Goal: Task Accomplishment & Management: Complete application form

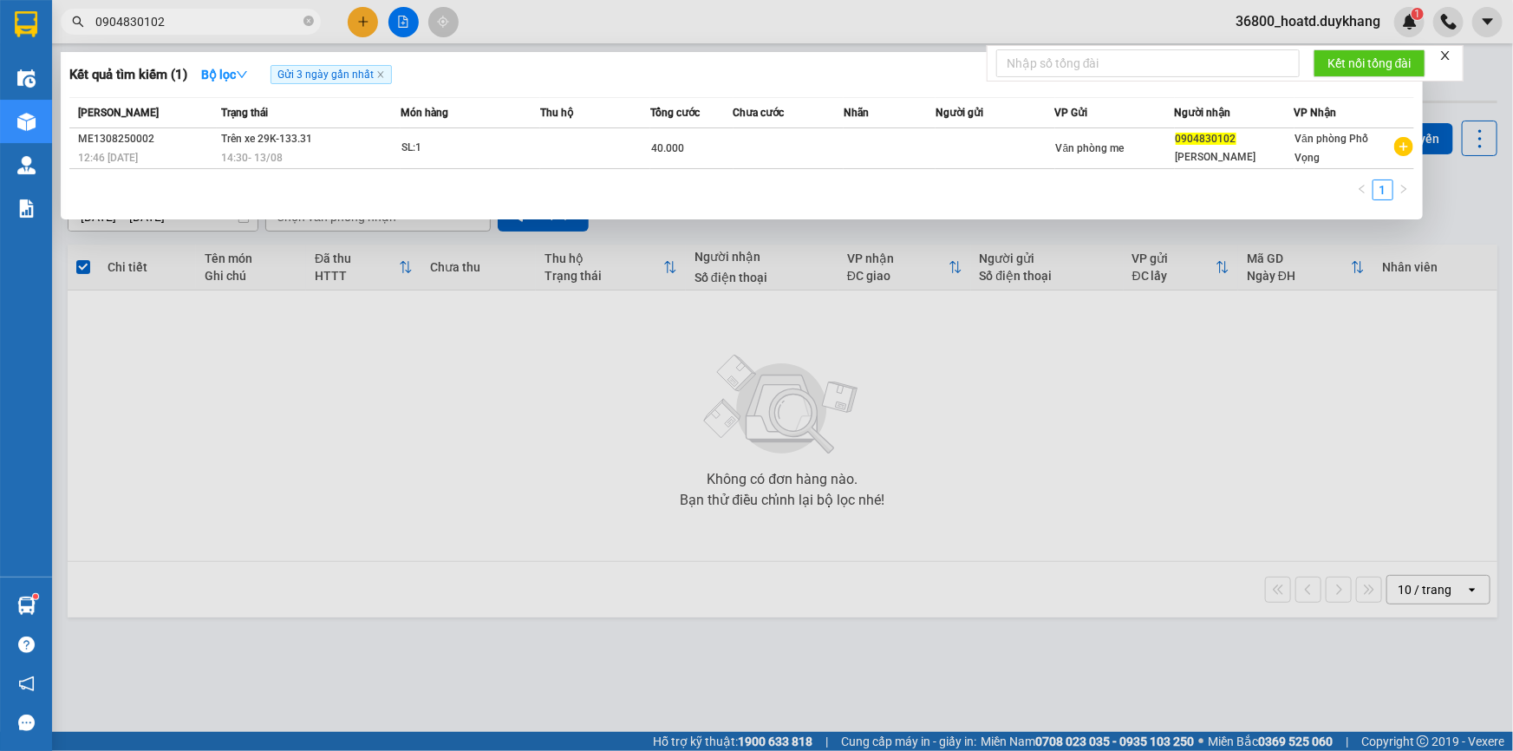
click at [362, 16] on div at bounding box center [756, 375] width 1513 height 751
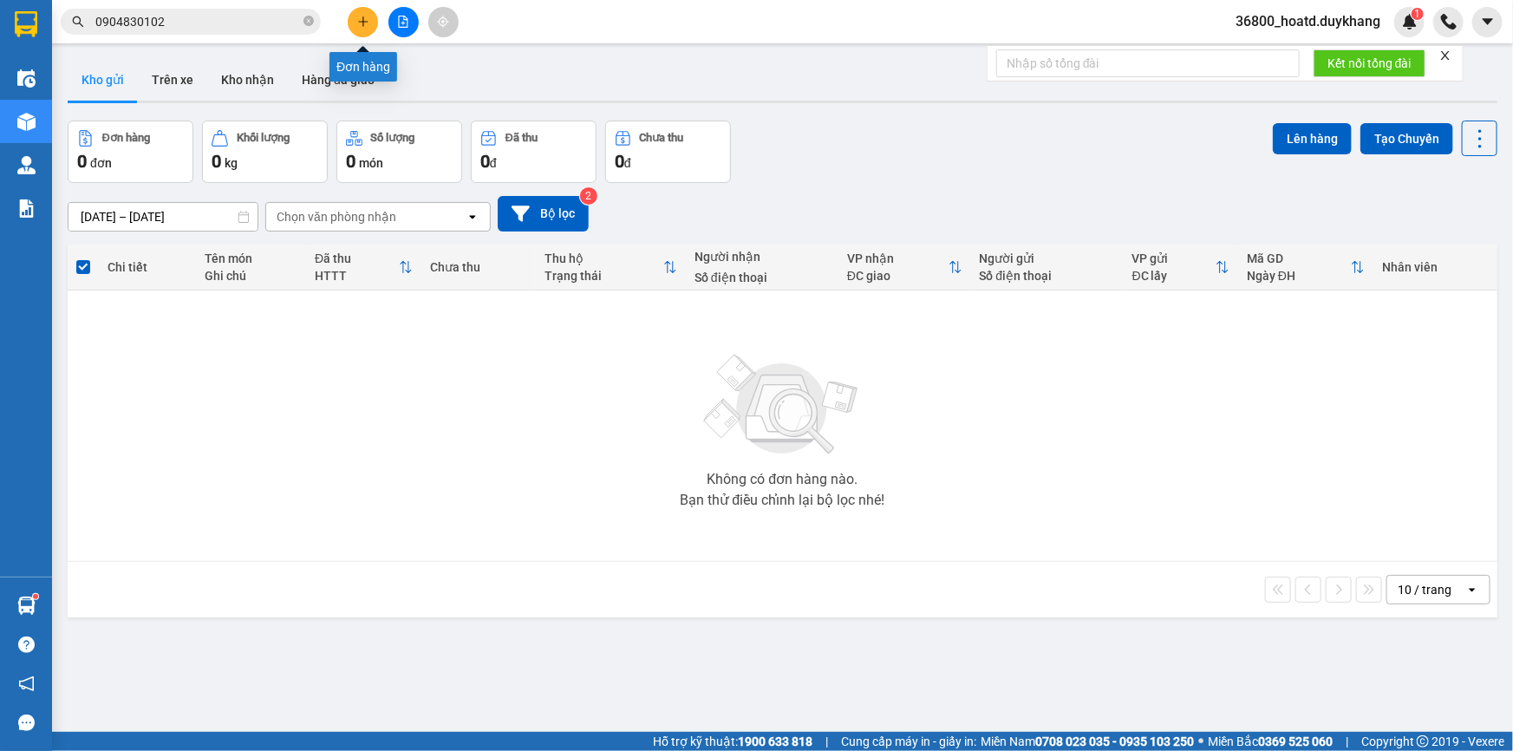
click at [364, 21] on icon "plus" at bounding box center [363, 21] width 10 height 1
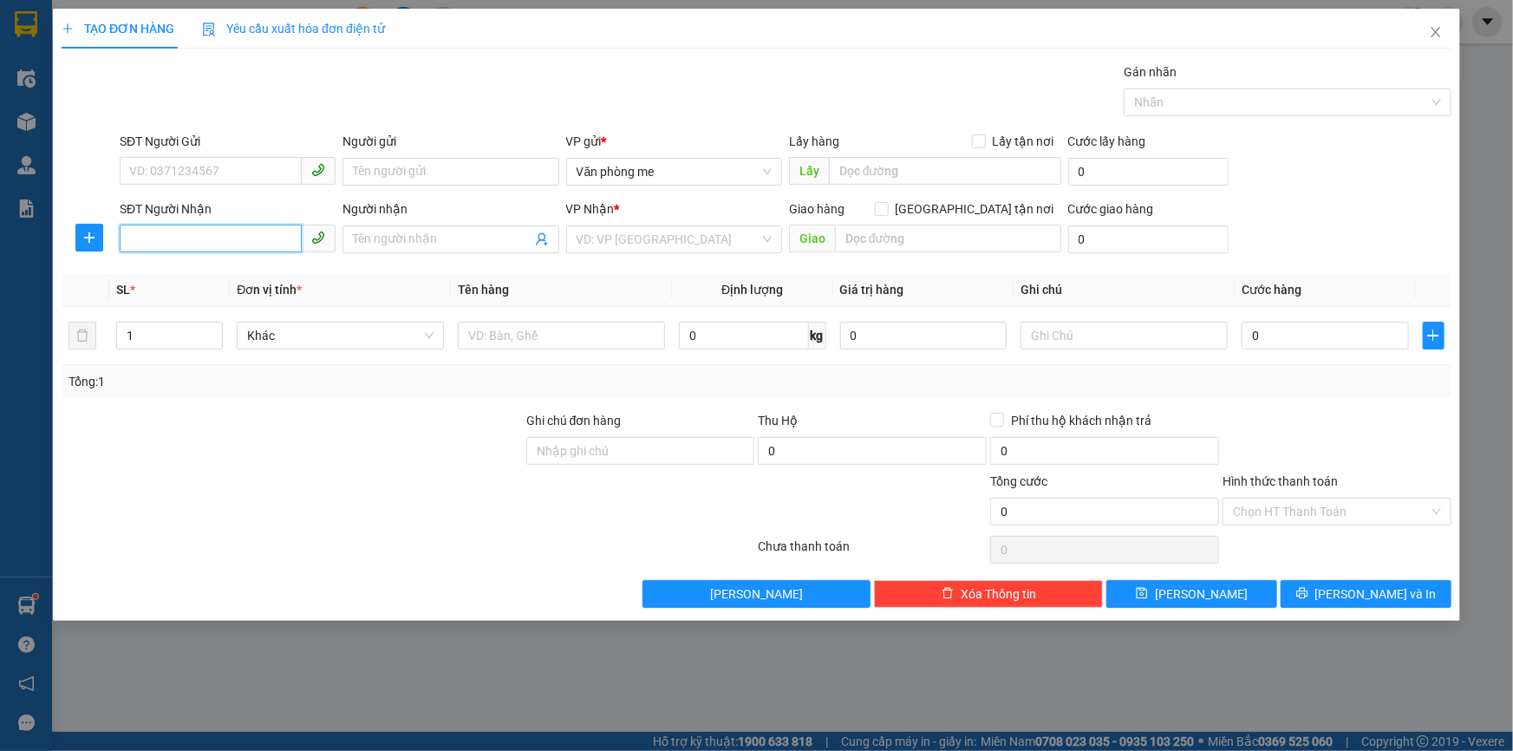
click at [180, 242] on input "SĐT Người Nhận" at bounding box center [211, 239] width 182 height 28
type input "0979056803"
click at [614, 245] on input "search" at bounding box center [668, 239] width 183 height 26
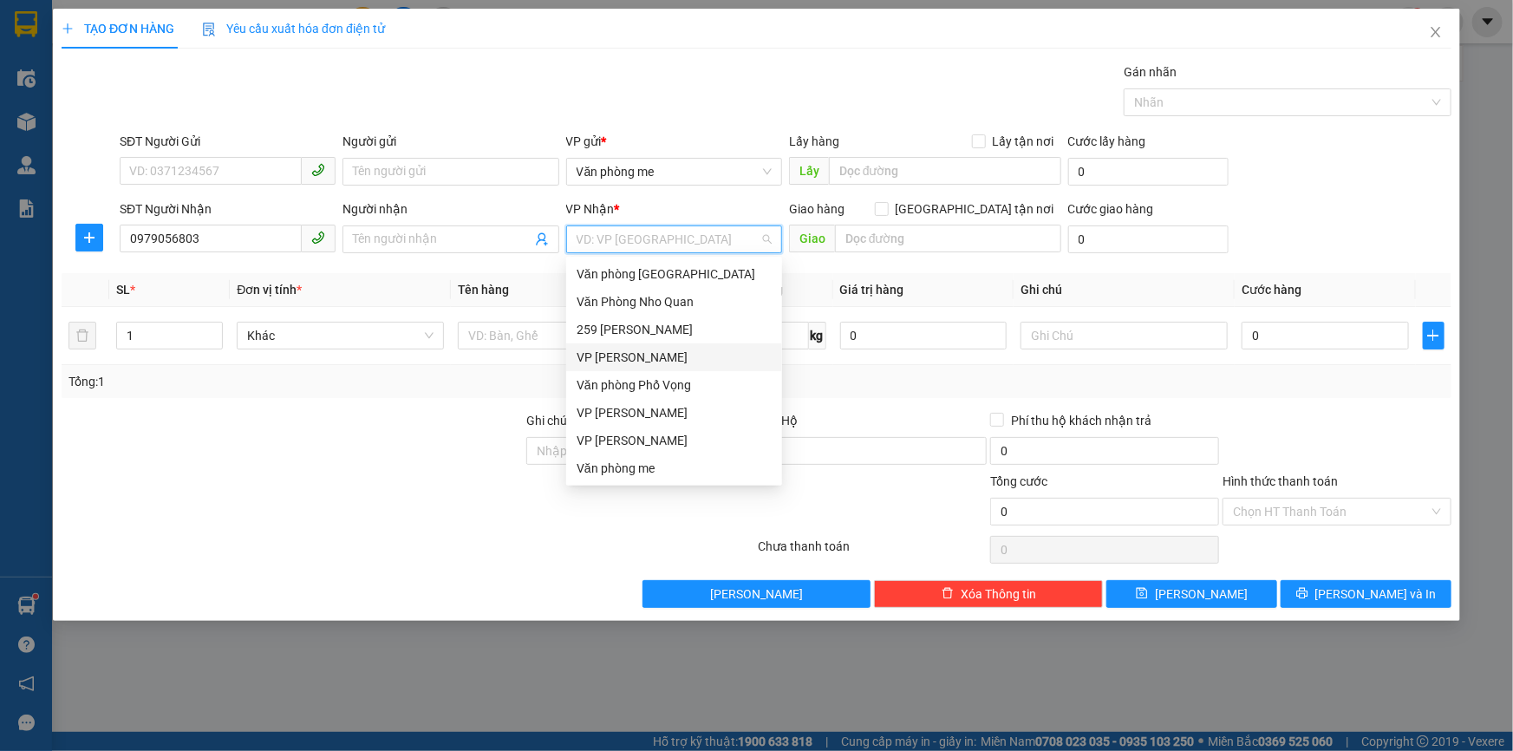
click at [624, 350] on div "VP [PERSON_NAME]" at bounding box center [674, 357] width 195 height 19
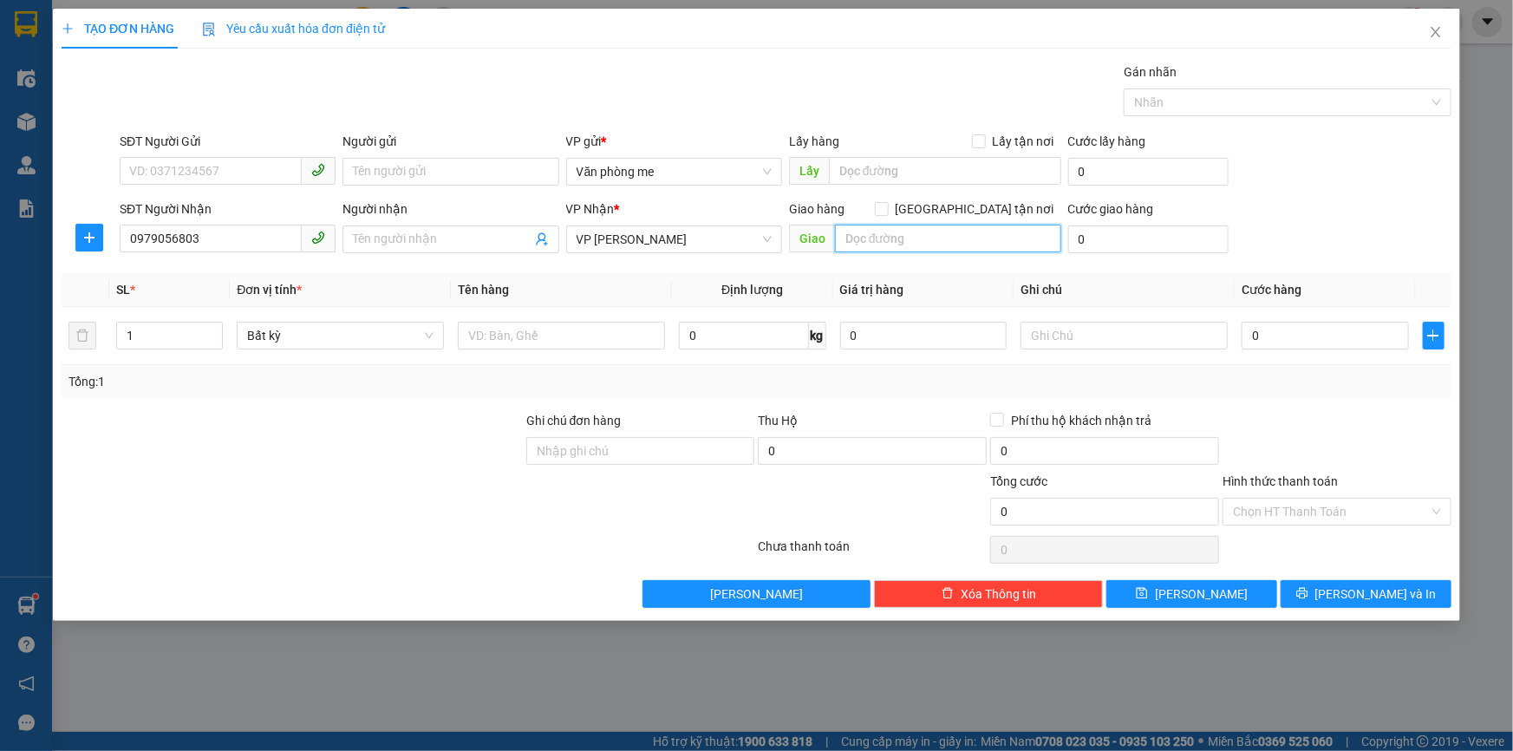
click at [919, 242] on input "text" at bounding box center [948, 239] width 226 height 28
type input "30000"
drag, startPoint x: 898, startPoint y: 243, endPoint x: 837, endPoint y: 251, distance: 62.2
click at [837, 251] on input "30000" at bounding box center [948, 239] width 226 height 28
paste input "30.00"
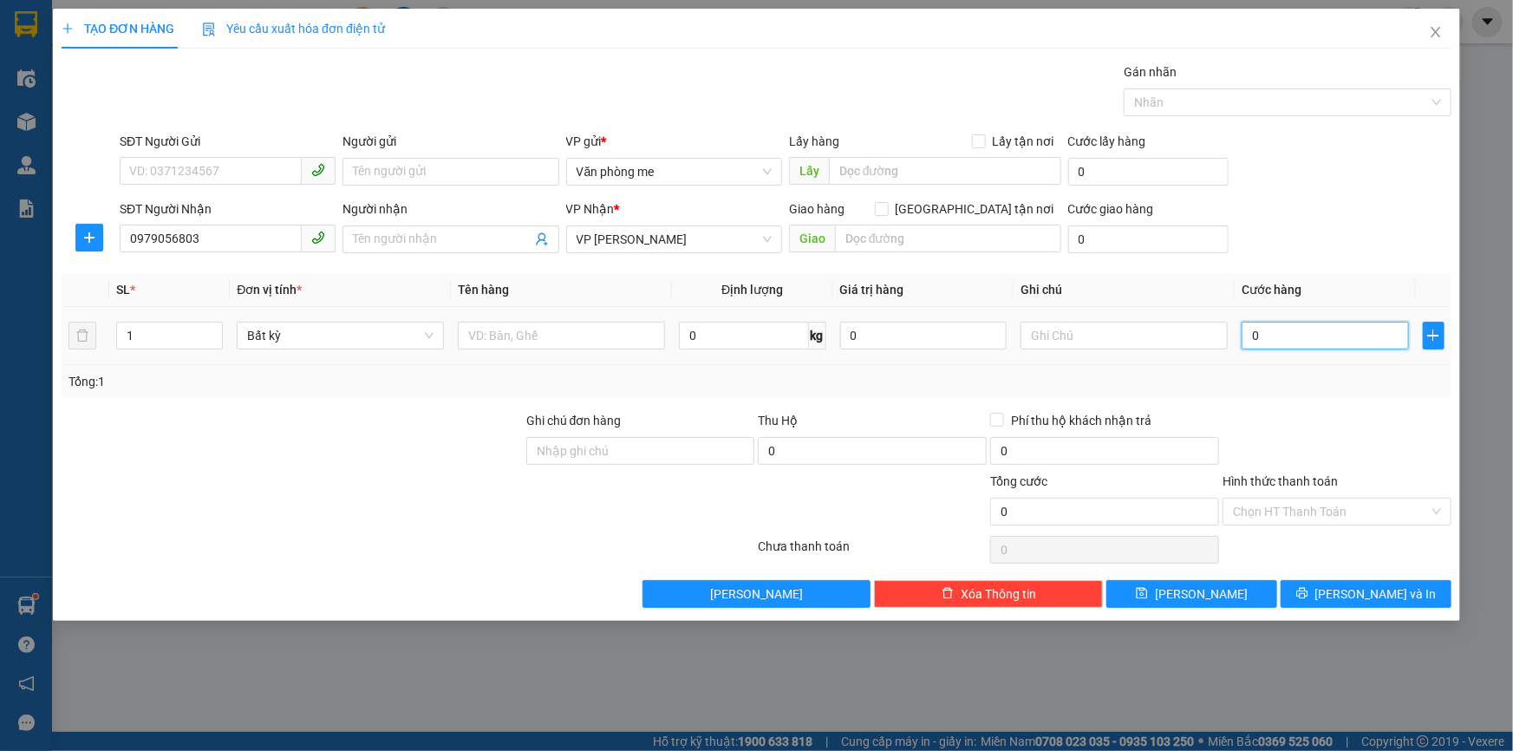
type input "30.000"
click at [1199, 590] on span "[PERSON_NAME]" at bounding box center [1201, 593] width 93 height 19
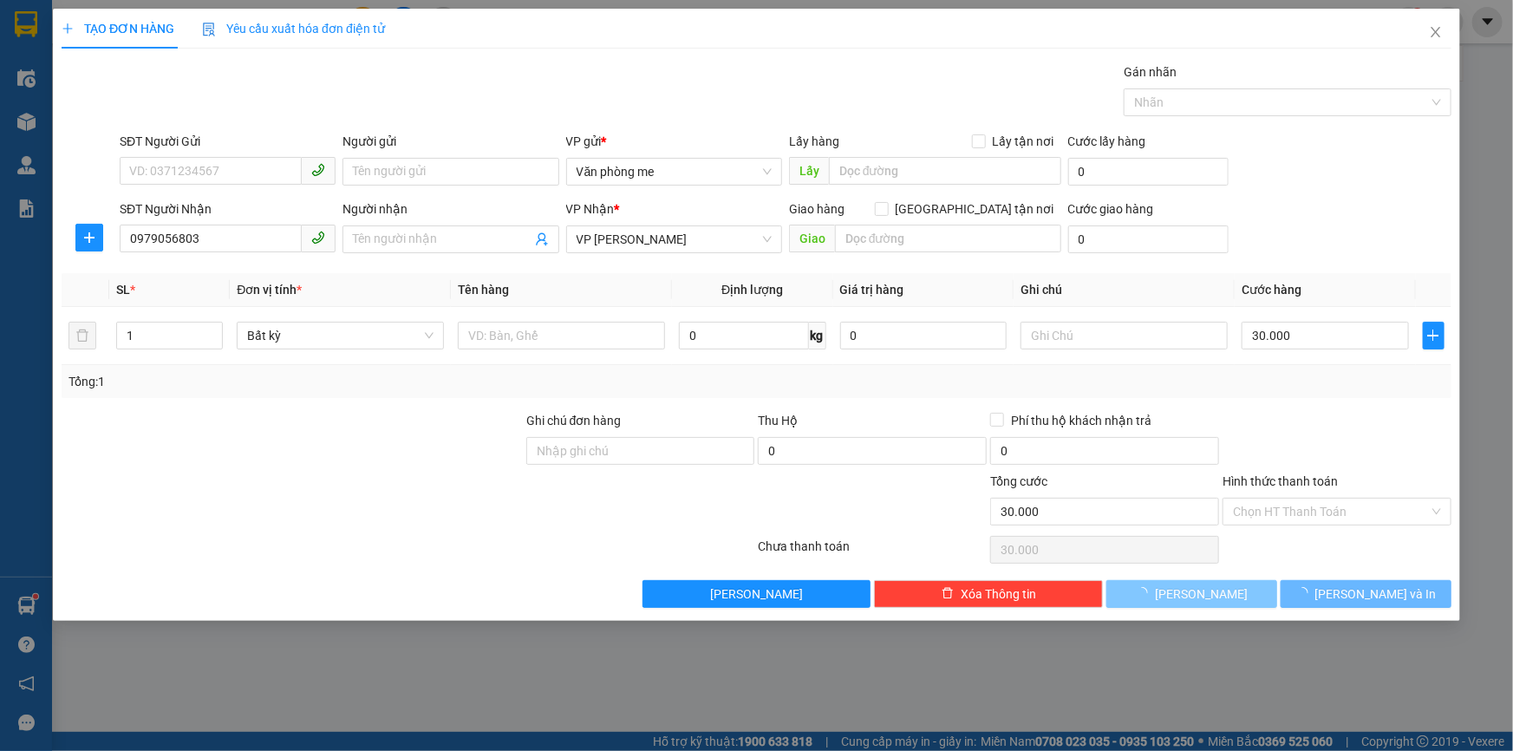
type input "0"
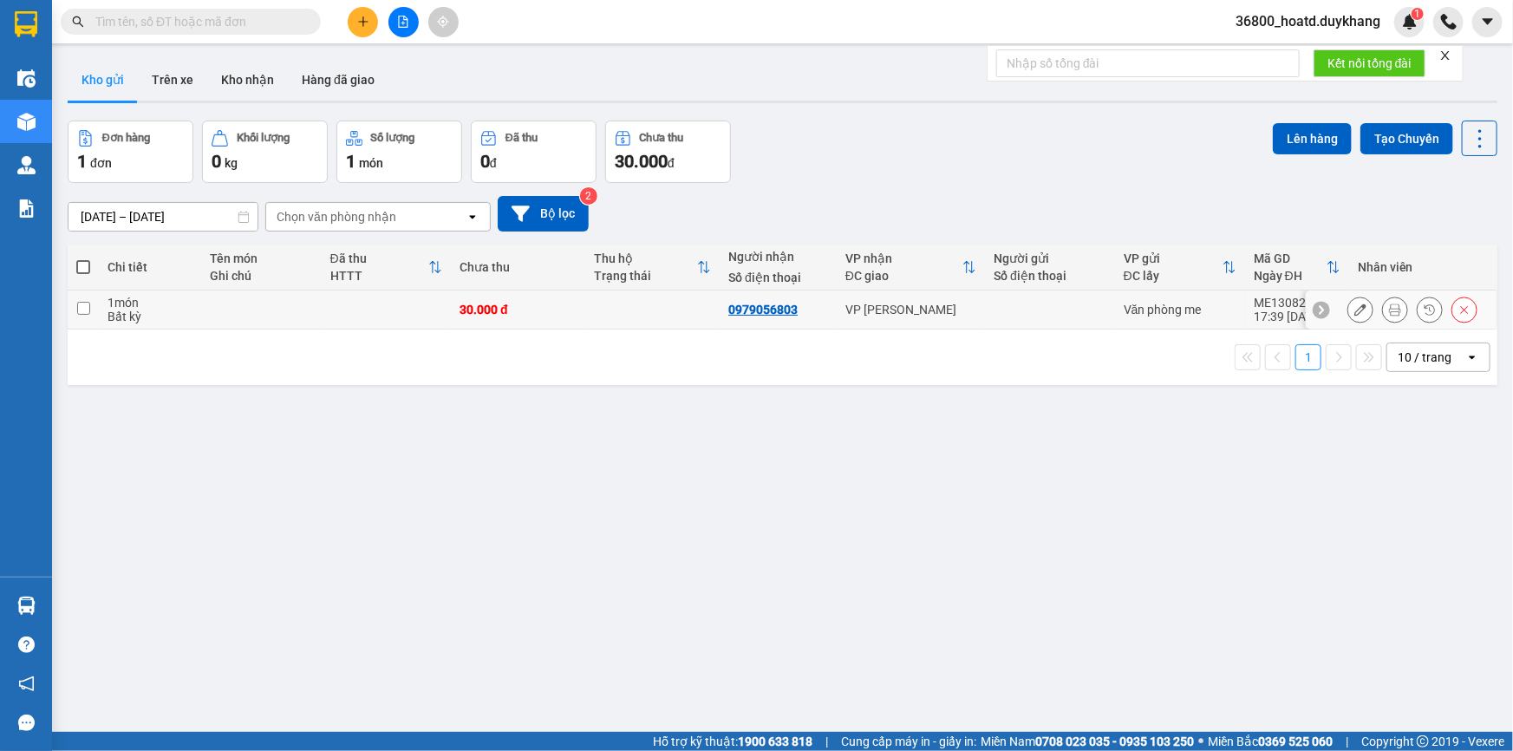
click at [83, 304] on input "checkbox" at bounding box center [83, 308] width 13 height 13
checkbox input "true"
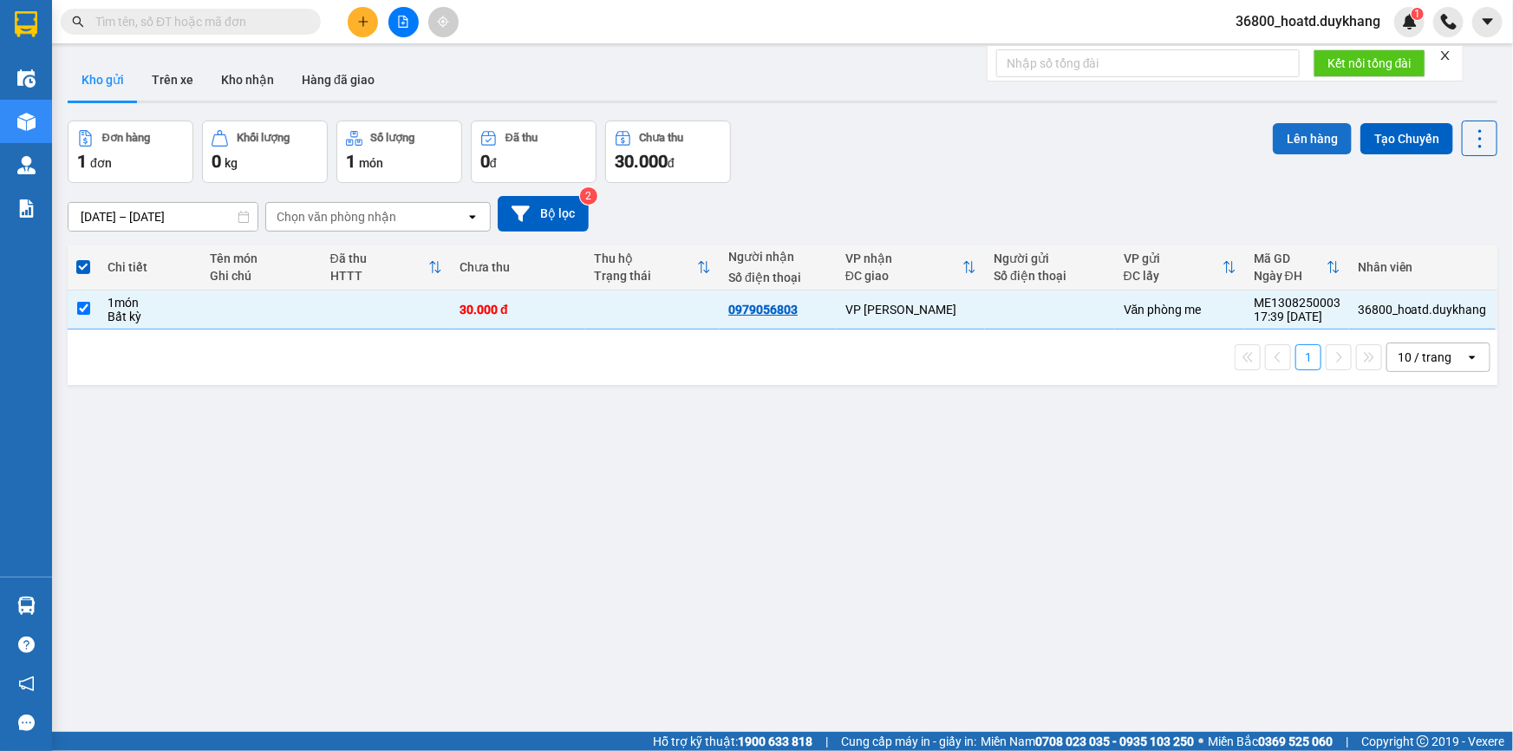
click at [1301, 130] on button "Lên hàng" at bounding box center [1312, 138] width 79 height 31
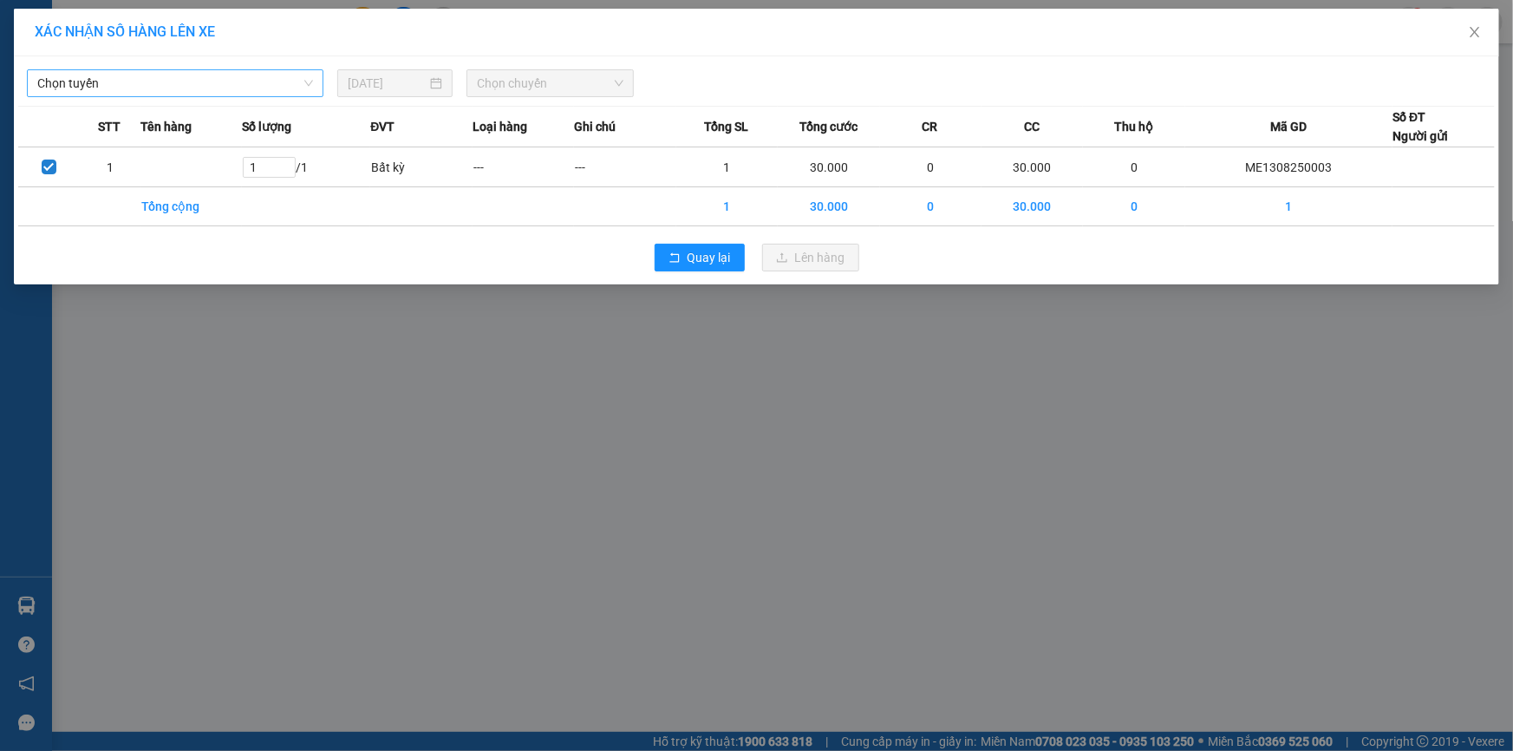
click at [224, 87] on span "Chọn tuyến" at bounding box center [175, 83] width 276 height 26
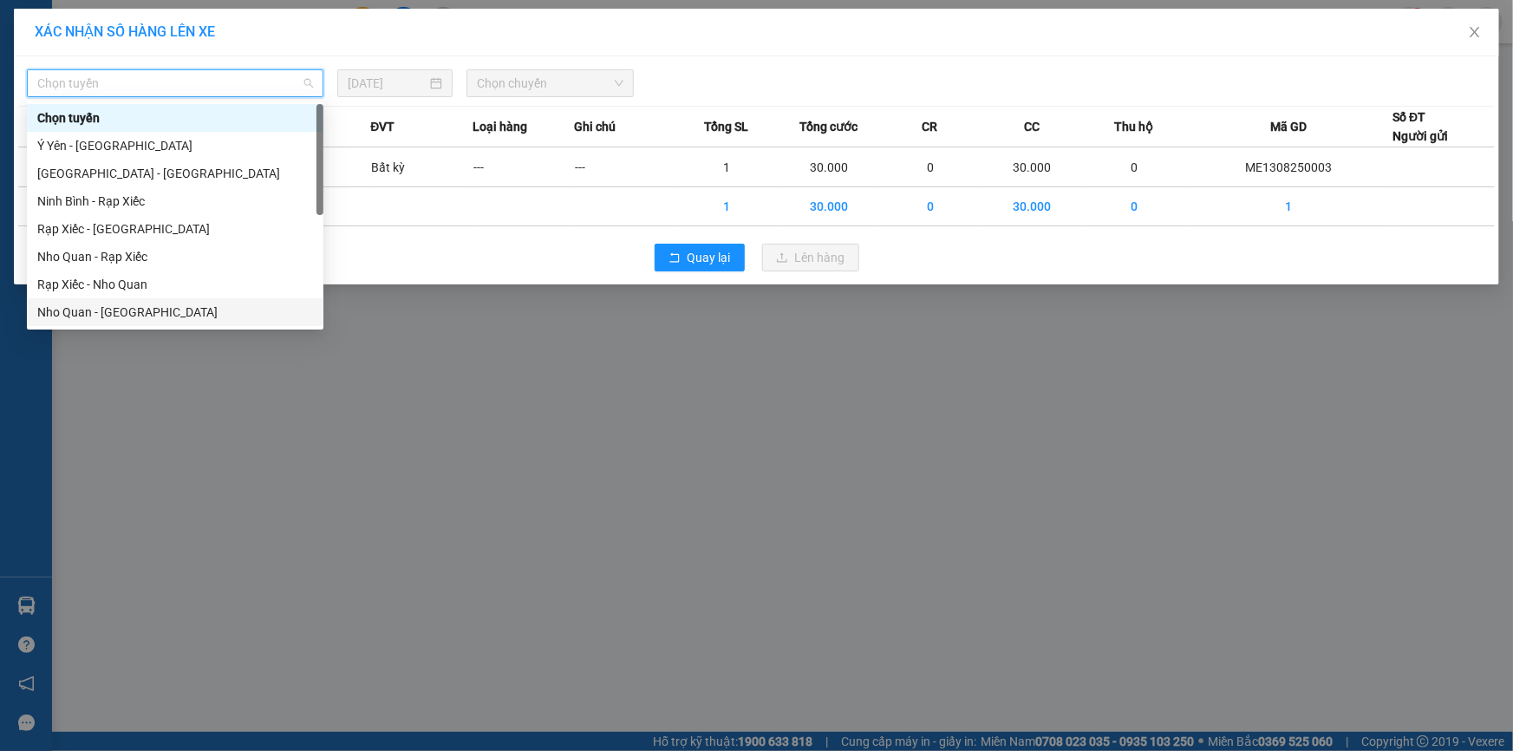
click at [75, 315] on div "Nho Quan - Hà Nội" at bounding box center [175, 312] width 276 height 19
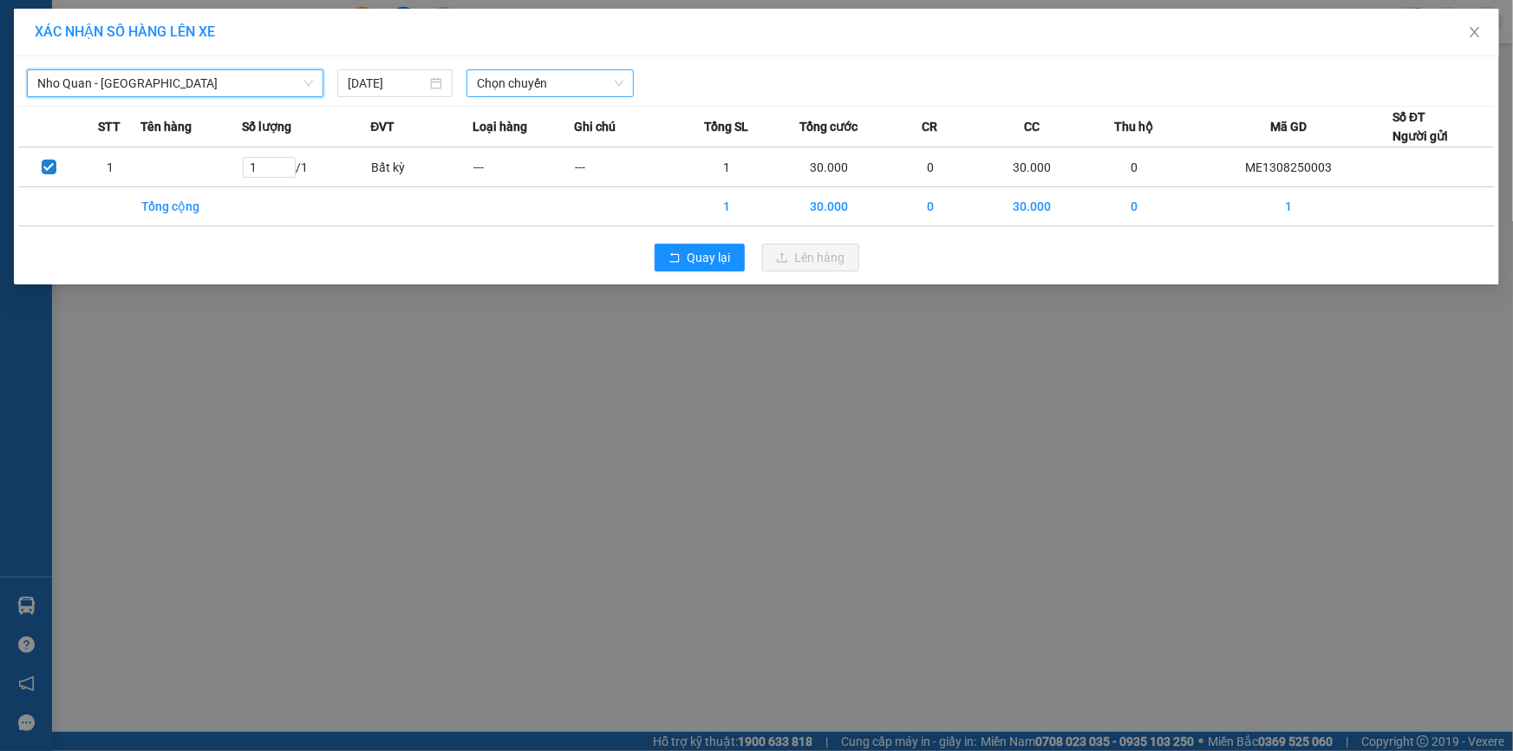
click at [514, 80] on span "Chọn chuyến" at bounding box center [550, 83] width 147 height 26
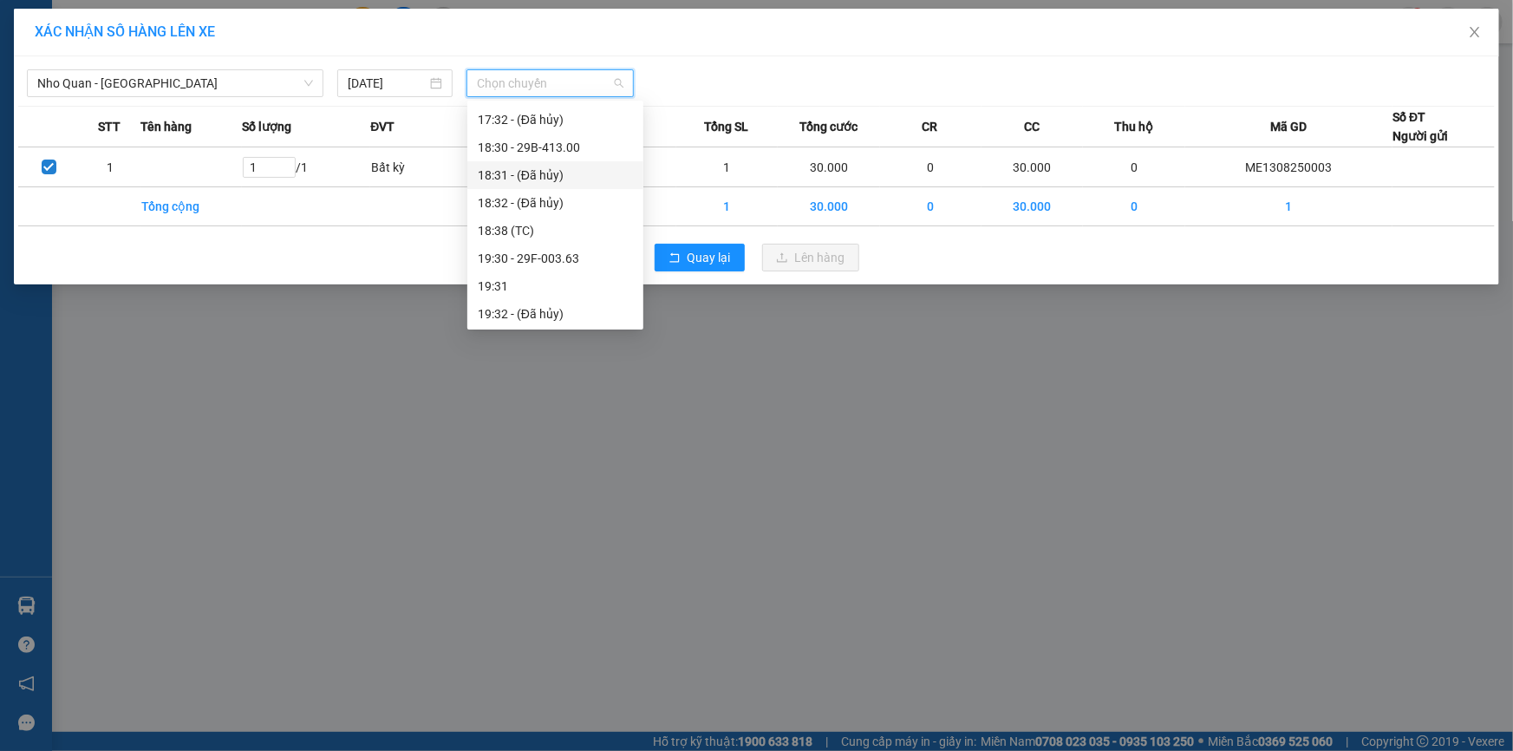
scroll to position [1164, 0]
click at [579, 142] on div "18:30 - 29B-413.00" at bounding box center [555, 146] width 155 height 19
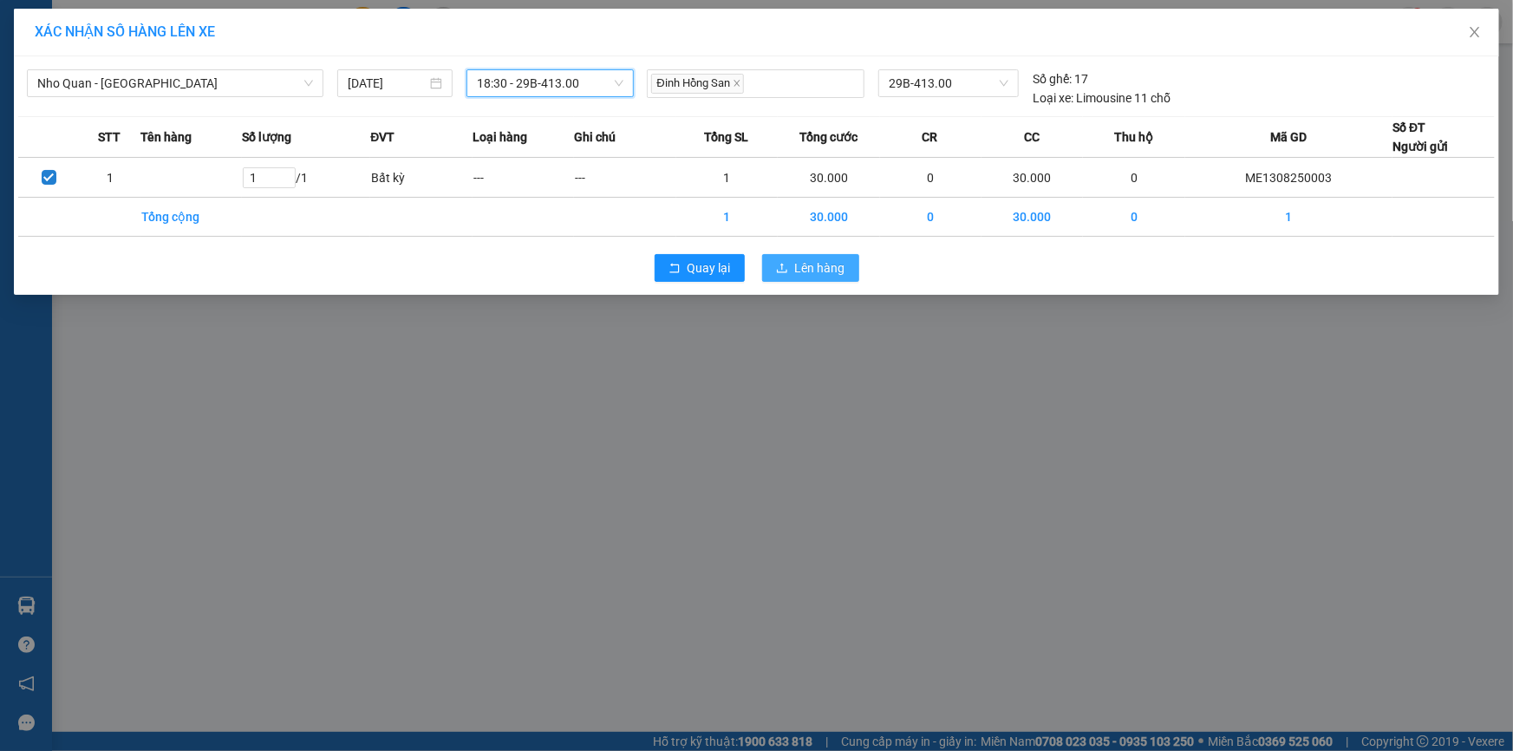
click at [845, 262] on button "Lên hàng" at bounding box center [810, 268] width 97 height 28
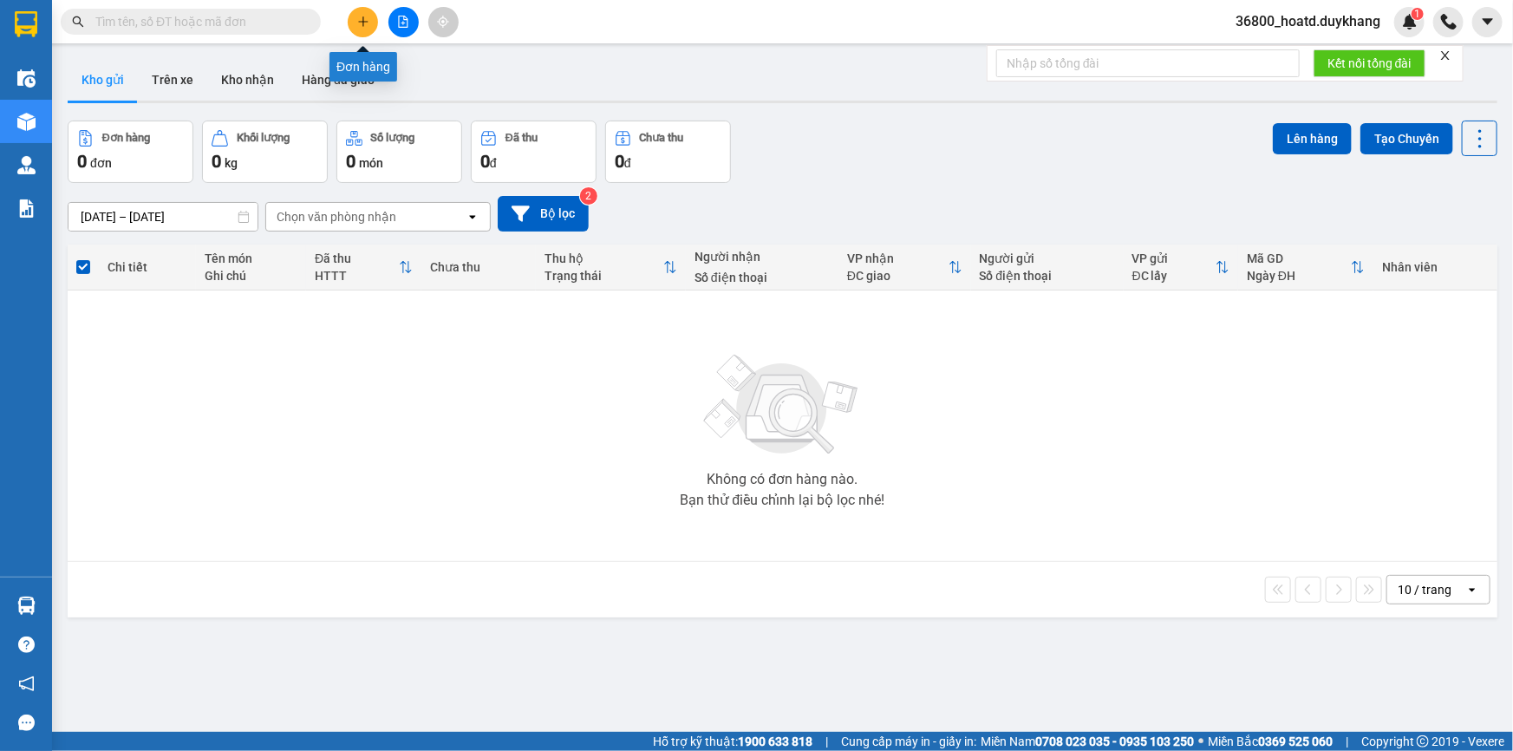
click at [359, 17] on icon "plus" at bounding box center [363, 22] width 12 height 12
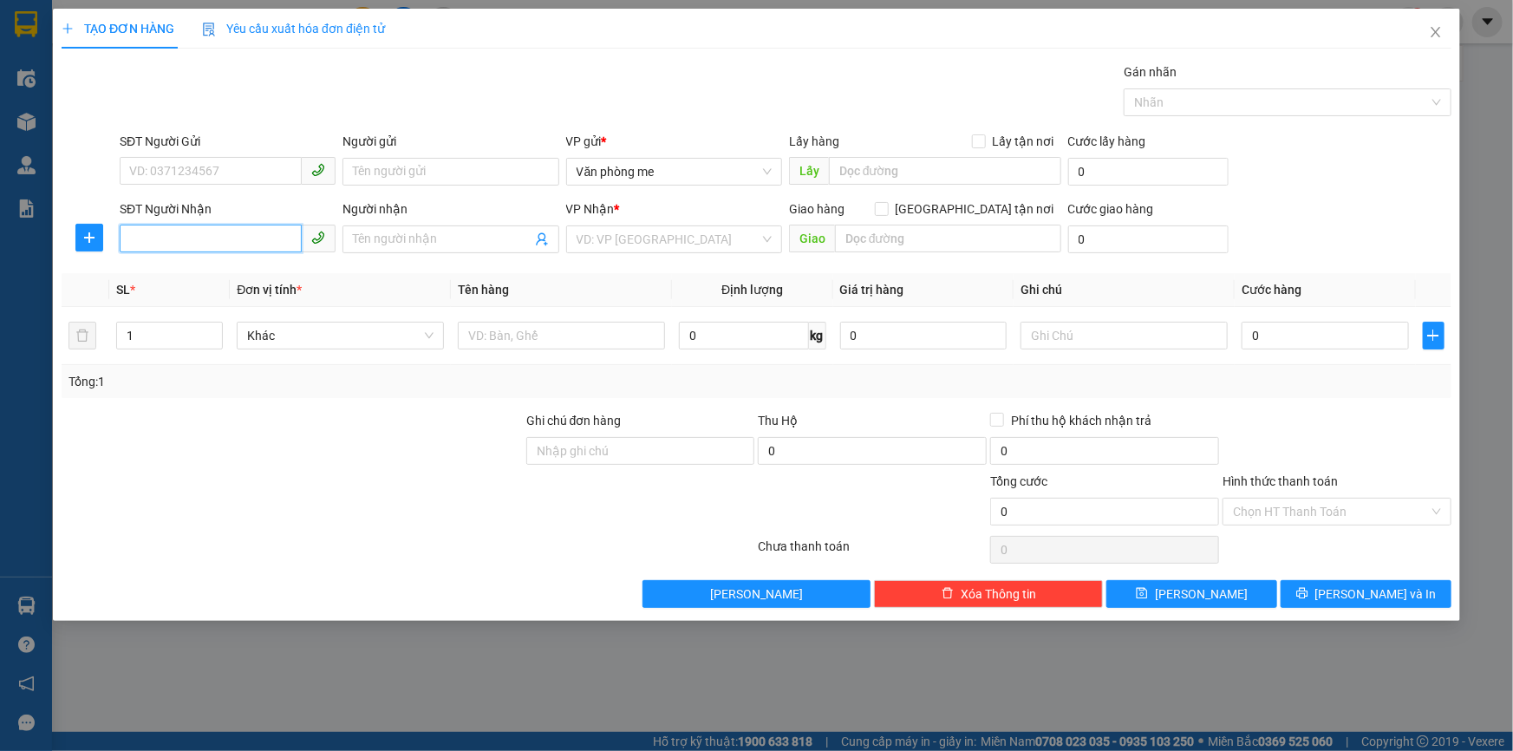
click at [242, 234] on input "SĐT Người Nhận" at bounding box center [211, 239] width 182 height 28
click at [232, 272] on div "0973701998" at bounding box center [227, 273] width 195 height 19
type input "0973701998"
paste input "30.00"
type input "30.000"
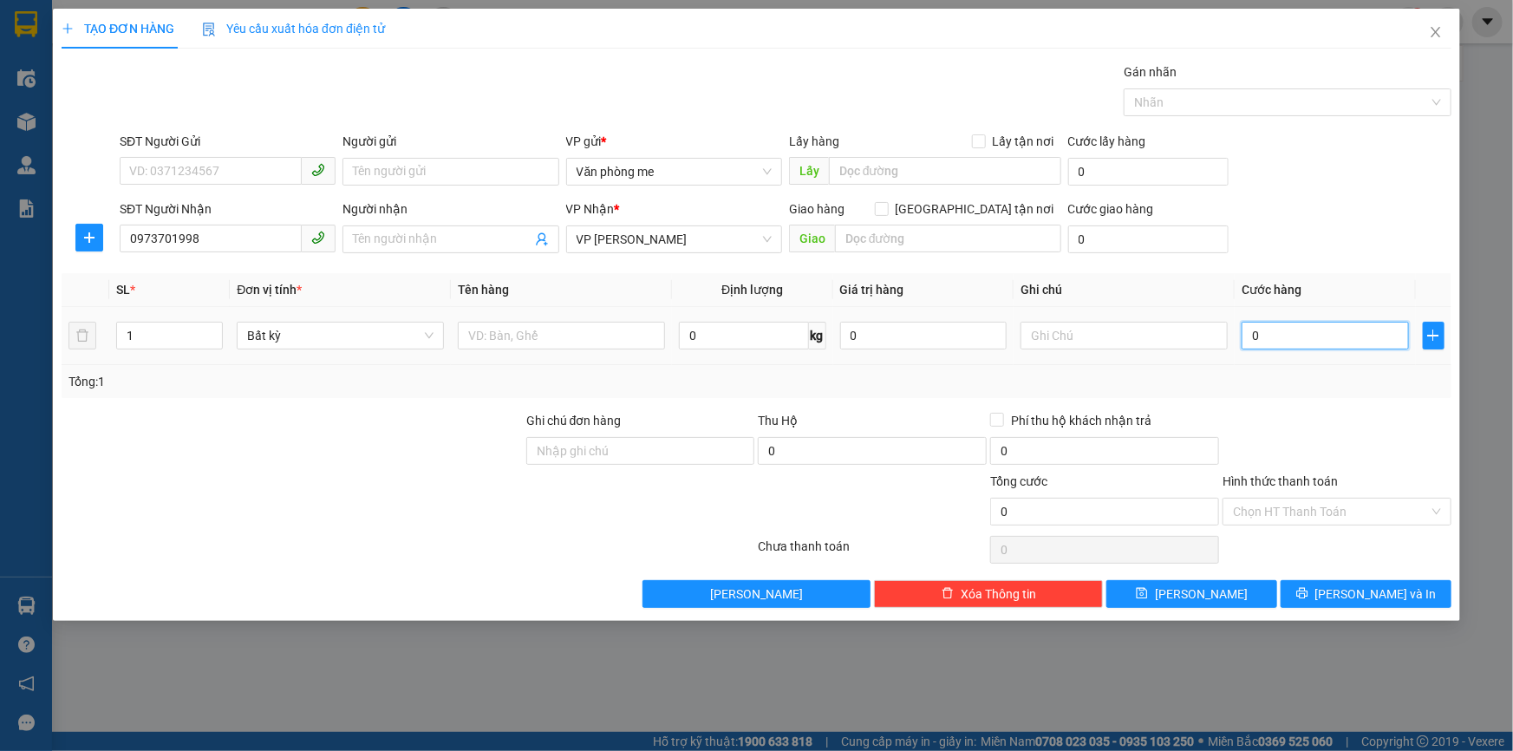
type input "30.000"
click at [1222, 595] on button "[PERSON_NAME]" at bounding box center [1191, 594] width 171 height 28
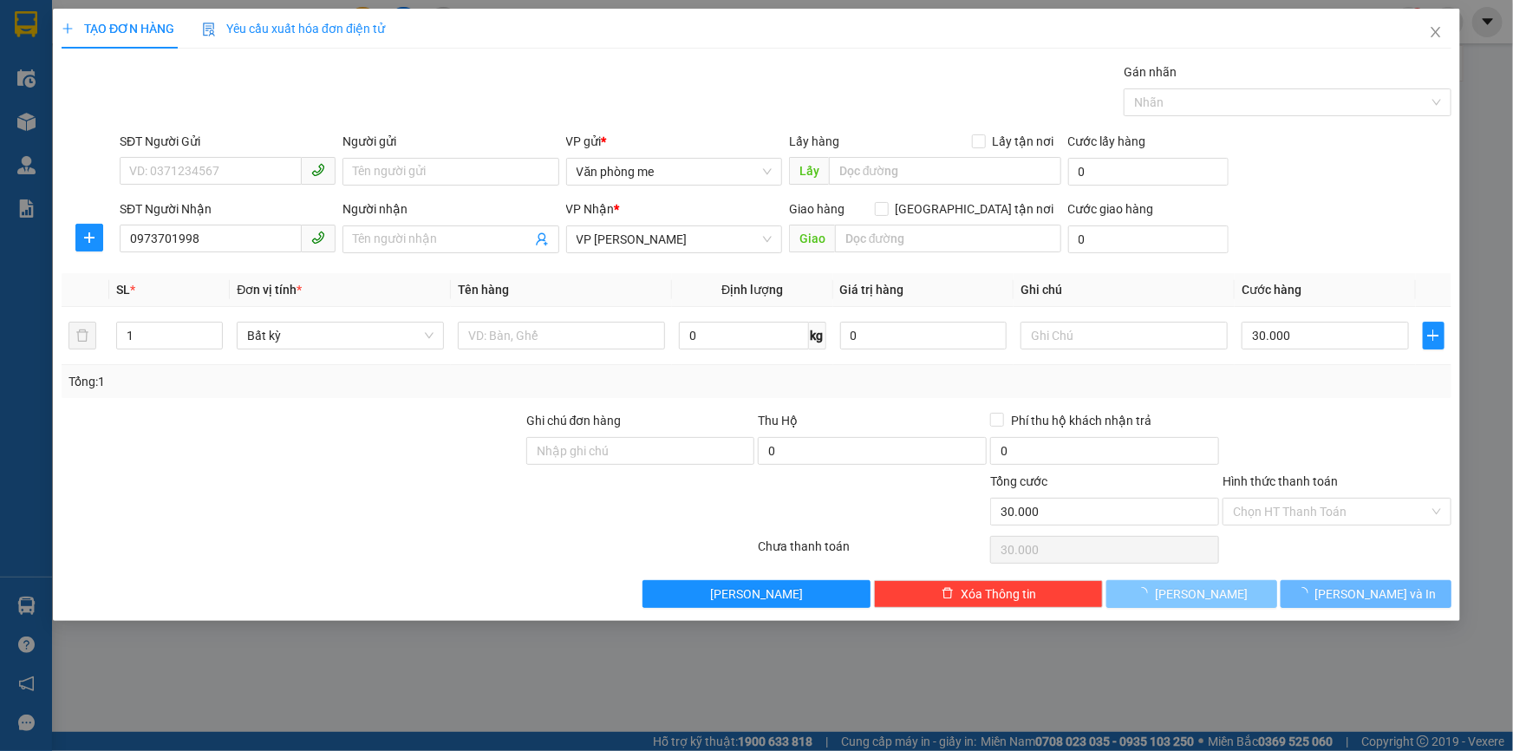
type input "0"
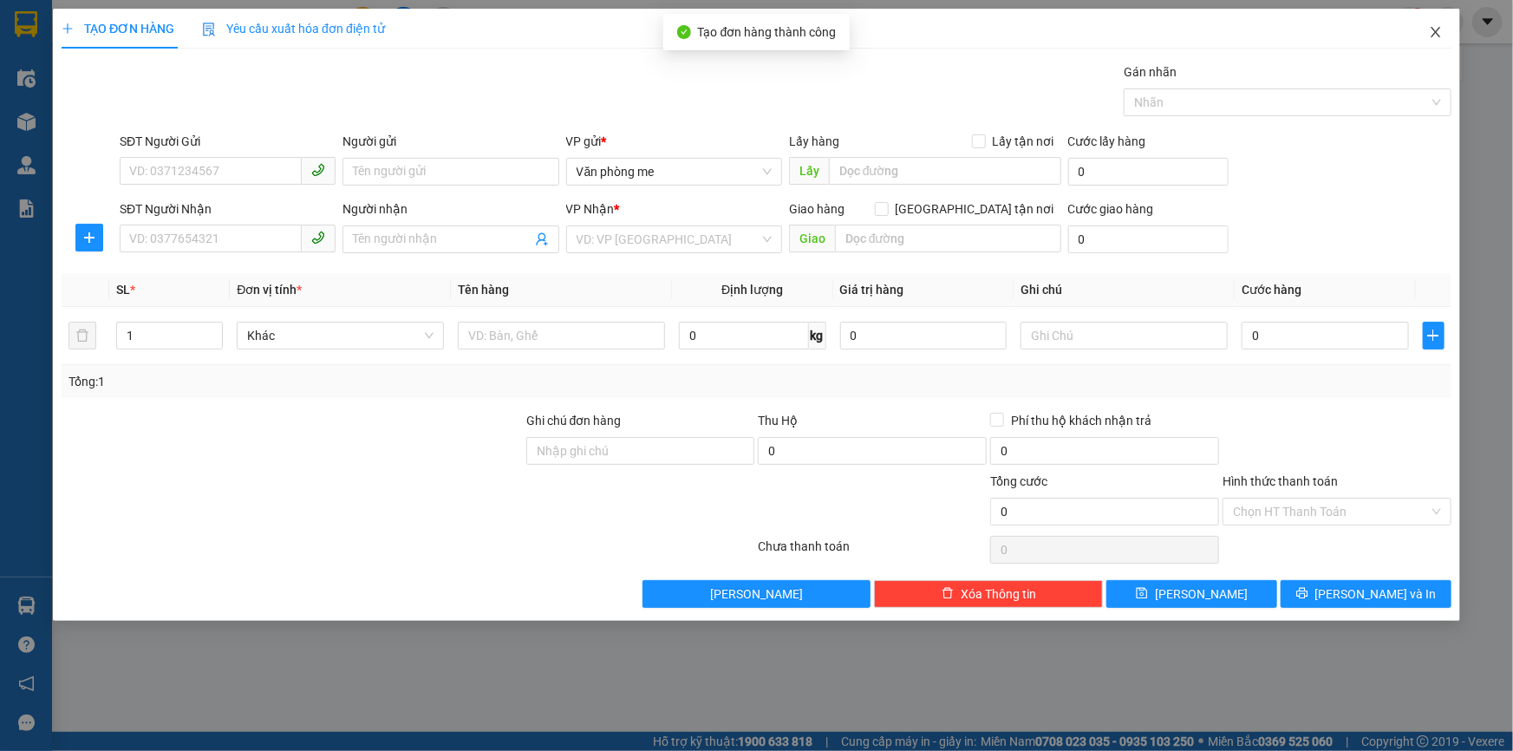
drag, startPoint x: 1432, startPoint y: 36, endPoint x: 1292, endPoint y: 69, distance: 144.5
click at [1432, 36] on icon "close" at bounding box center [1436, 32] width 10 height 10
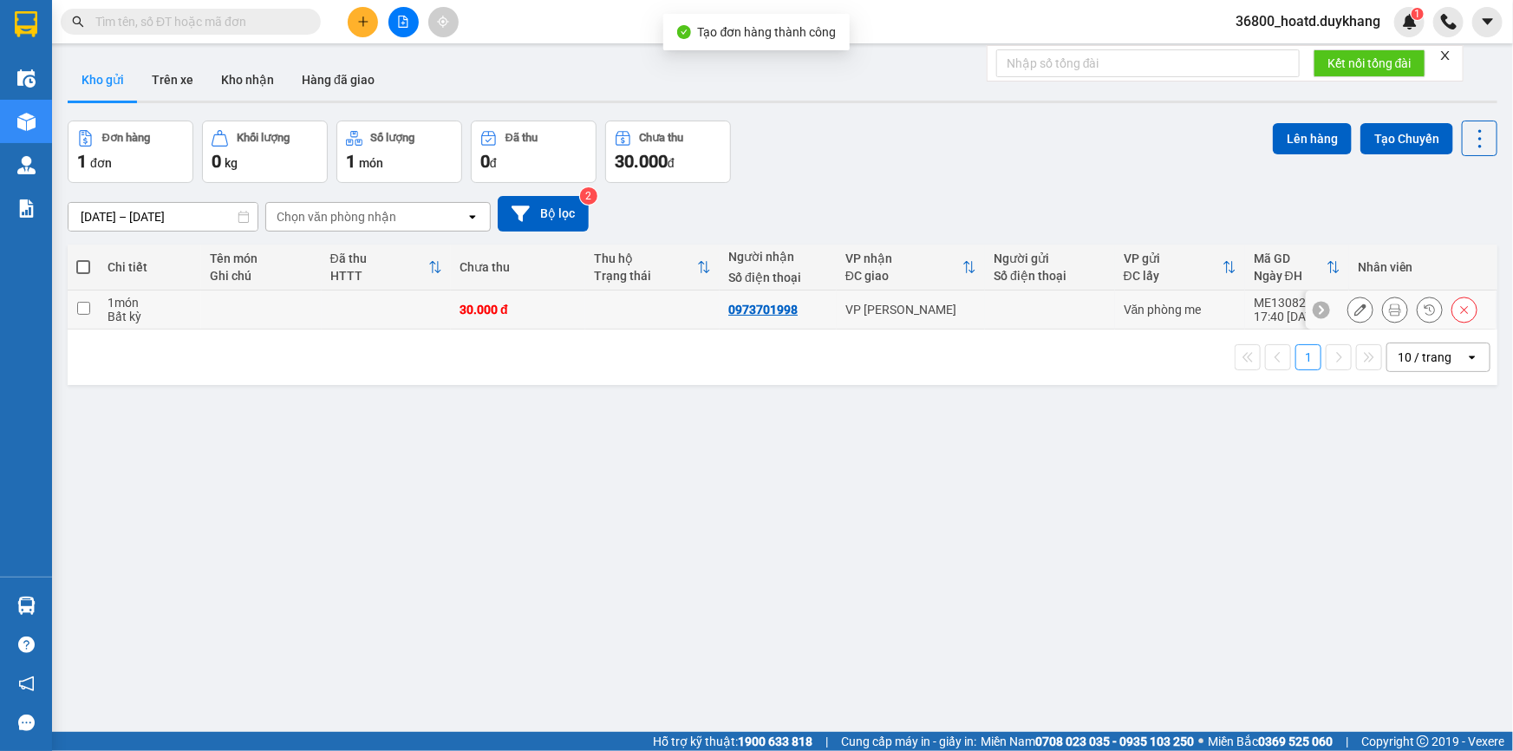
click at [87, 308] on input "checkbox" at bounding box center [83, 308] width 13 height 13
checkbox input "true"
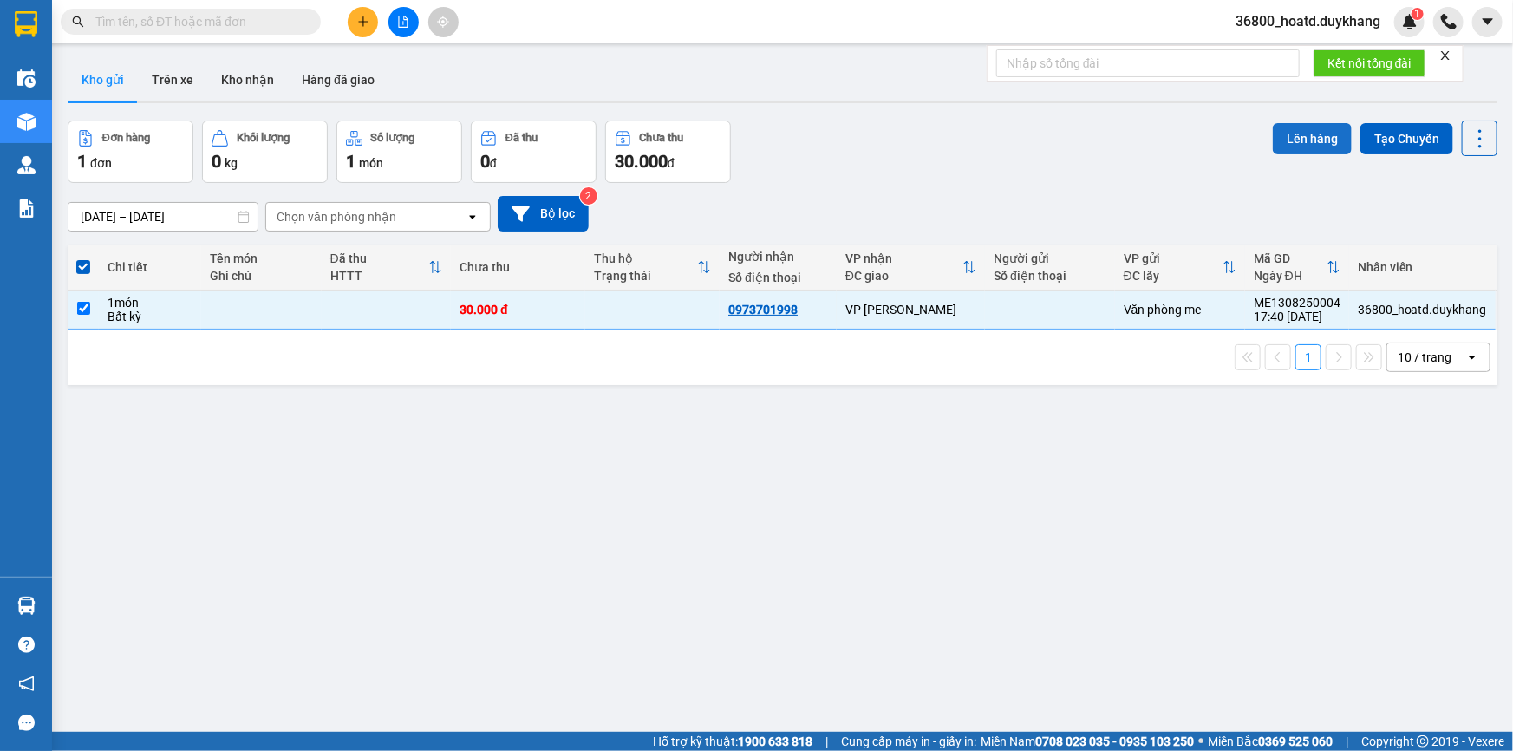
click at [1301, 134] on button "Lên hàng" at bounding box center [1312, 138] width 79 height 31
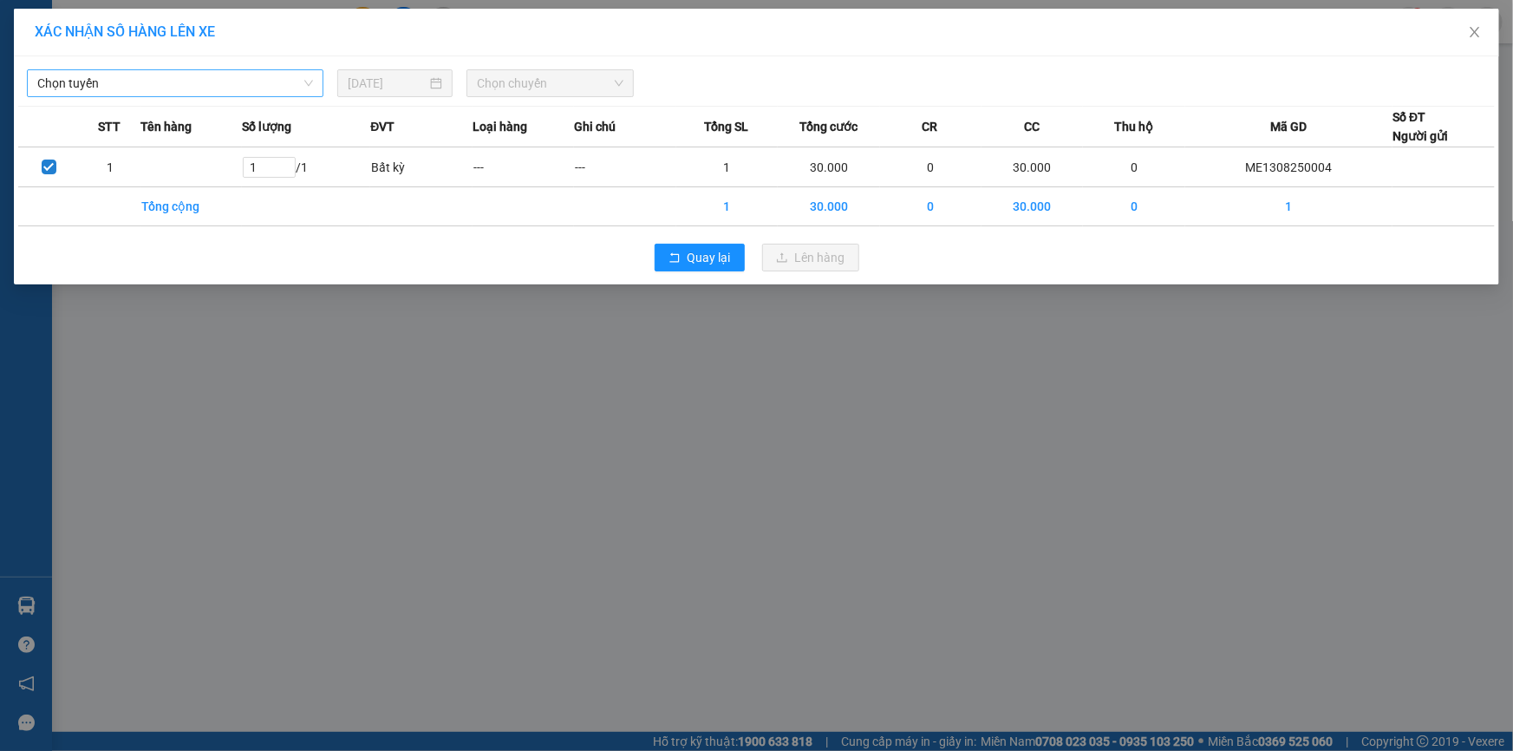
click at [260, 86] on span "Chọn tuyến" at bounding box center [175, 83] width 276 height 26
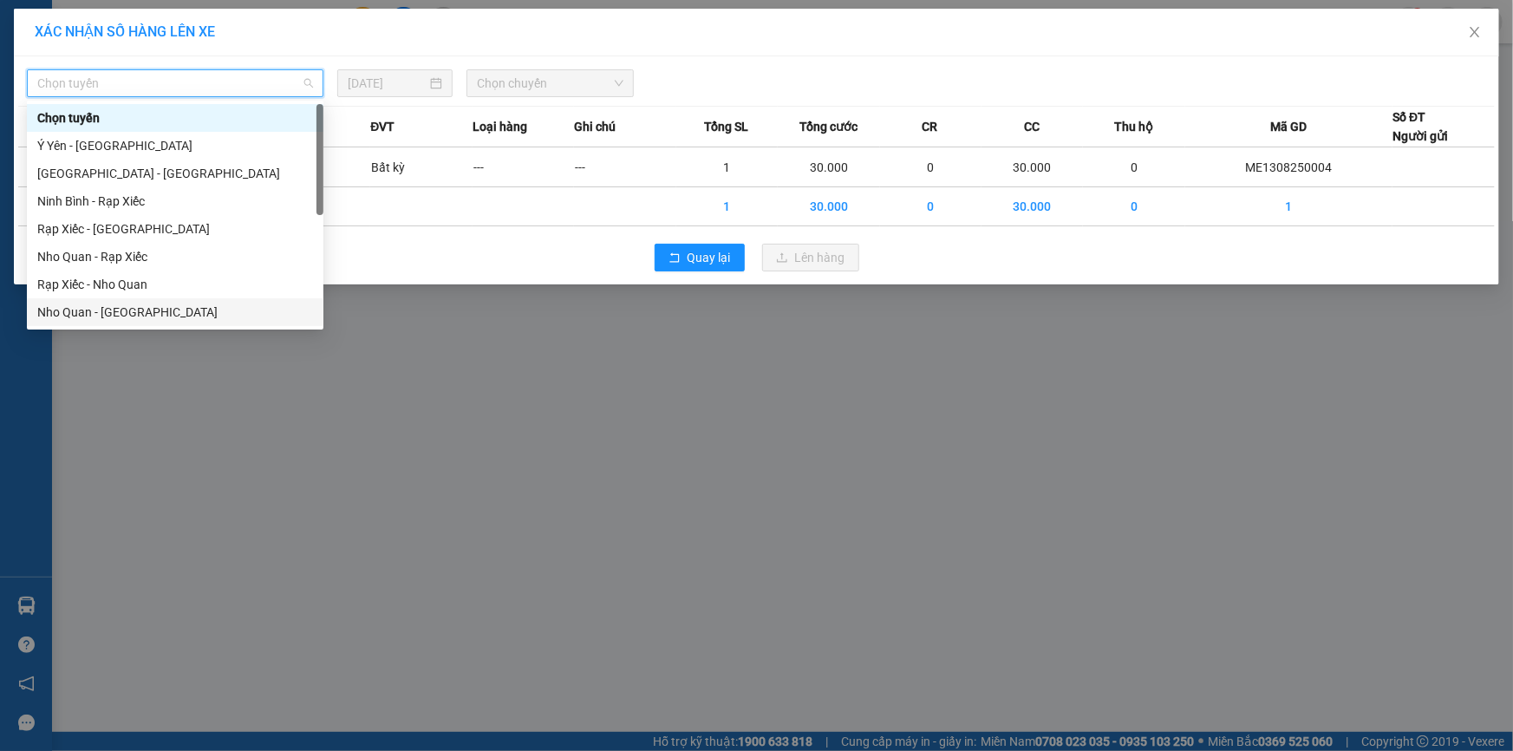
click at [68, 310] on div "Nho Quan - Hà Nội" at bounding box center [175, 312] width 276 height 19
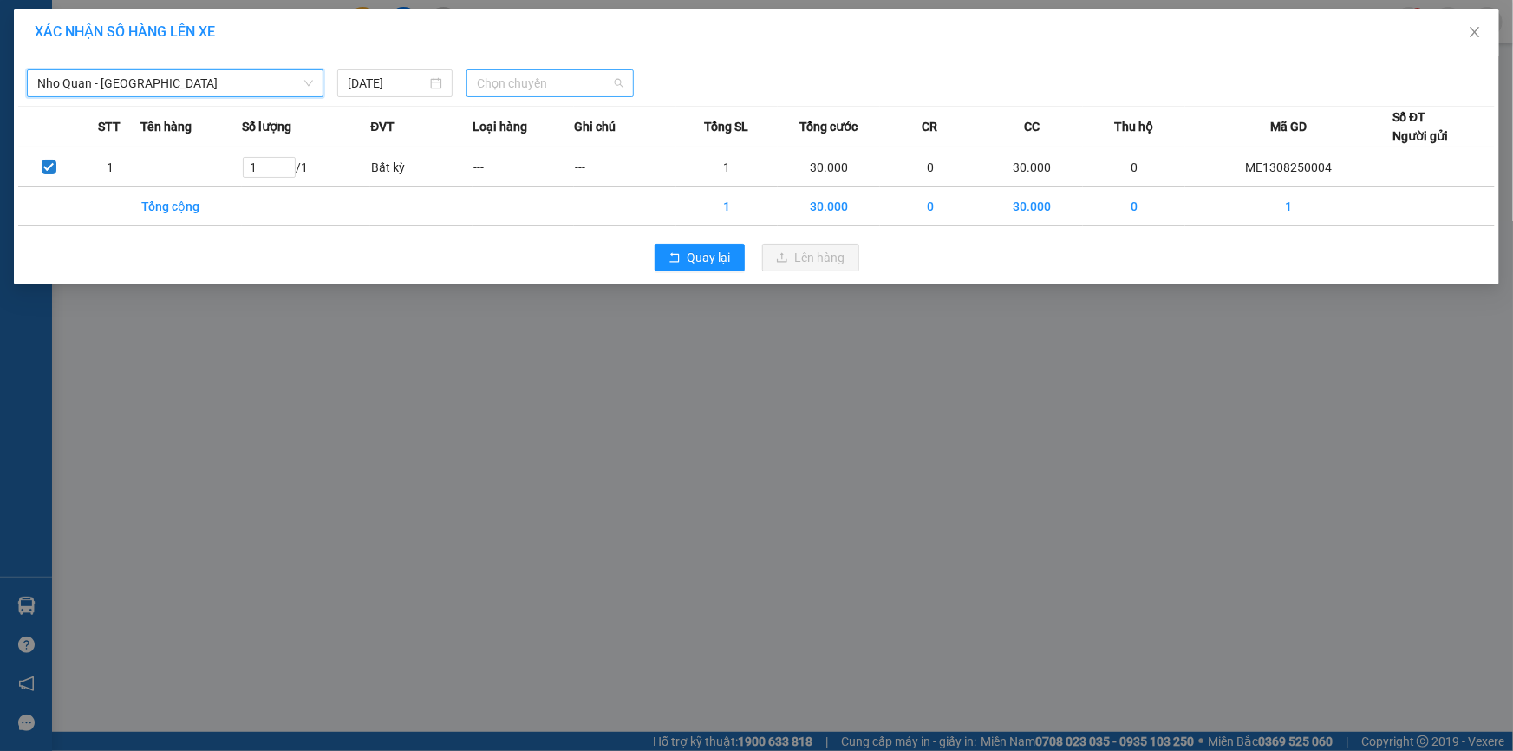
click at [562, 79] on span "Chọn chuyến" at bounding box center [550, 83] width 147 height 26
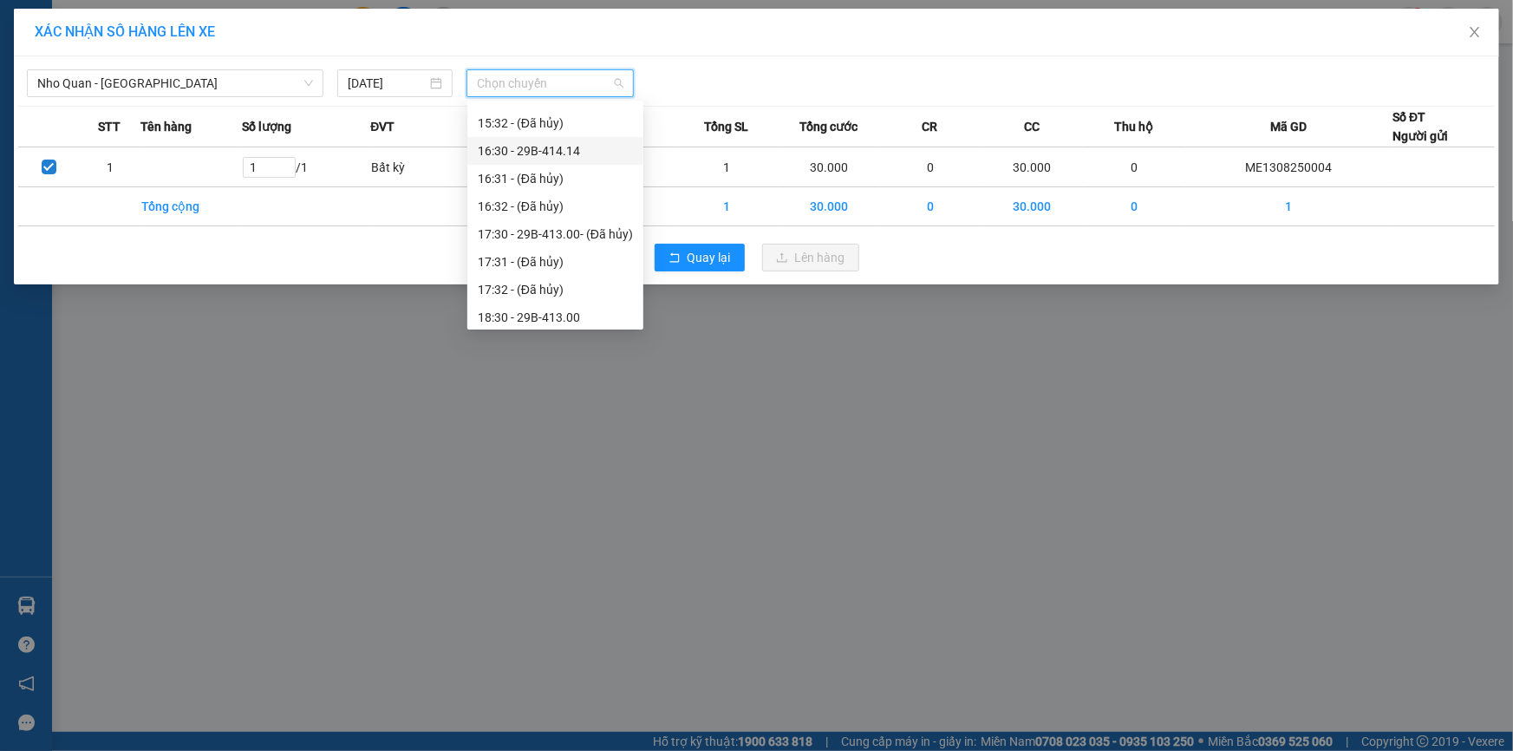
scroll to position [1103, 0]
click at [575, 206] on div "18:30 - 29B-413.00" at bounding box center [555, 208] width 155 height 19
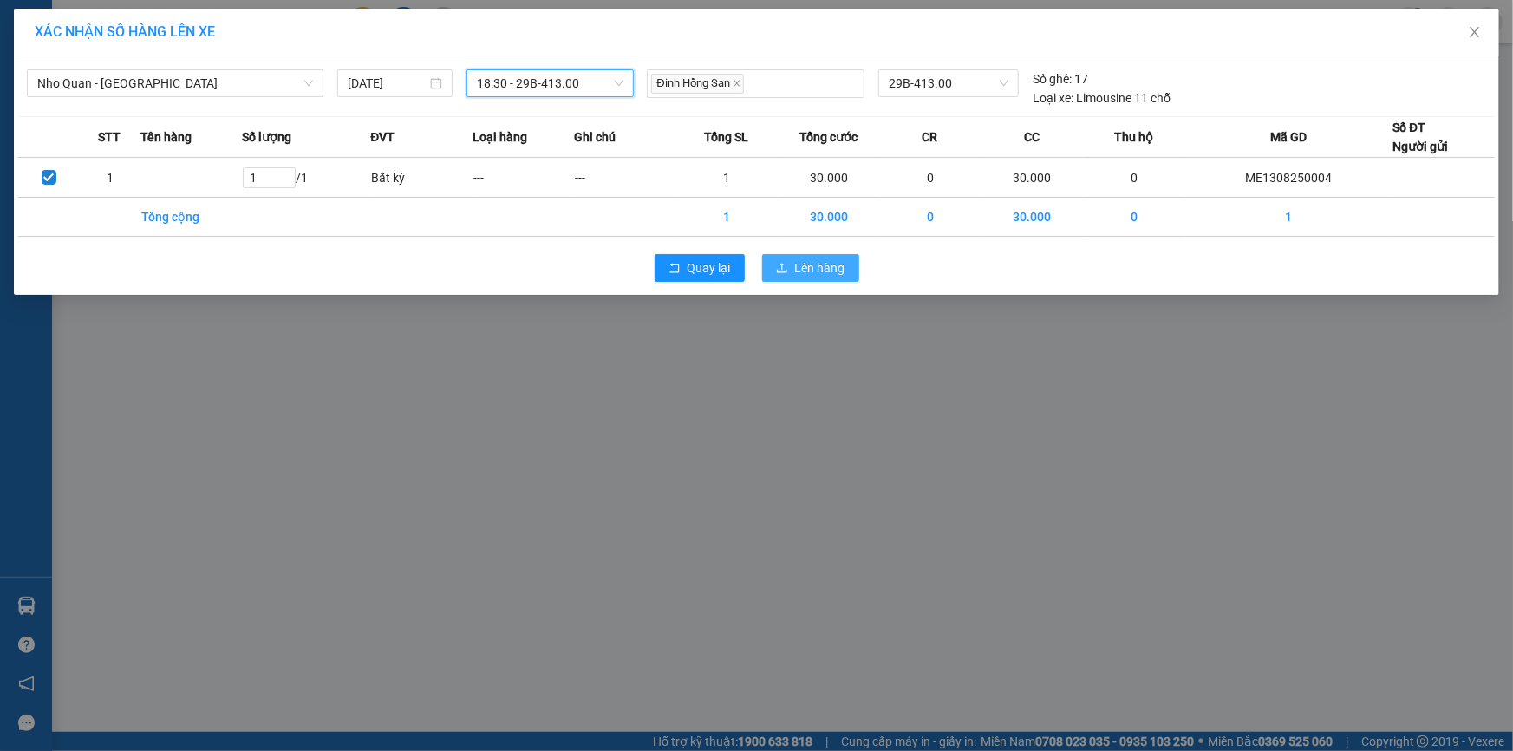
click at [823, 274] on span "Lên hàng" at bounding box center [820, 267] width 50 height 19
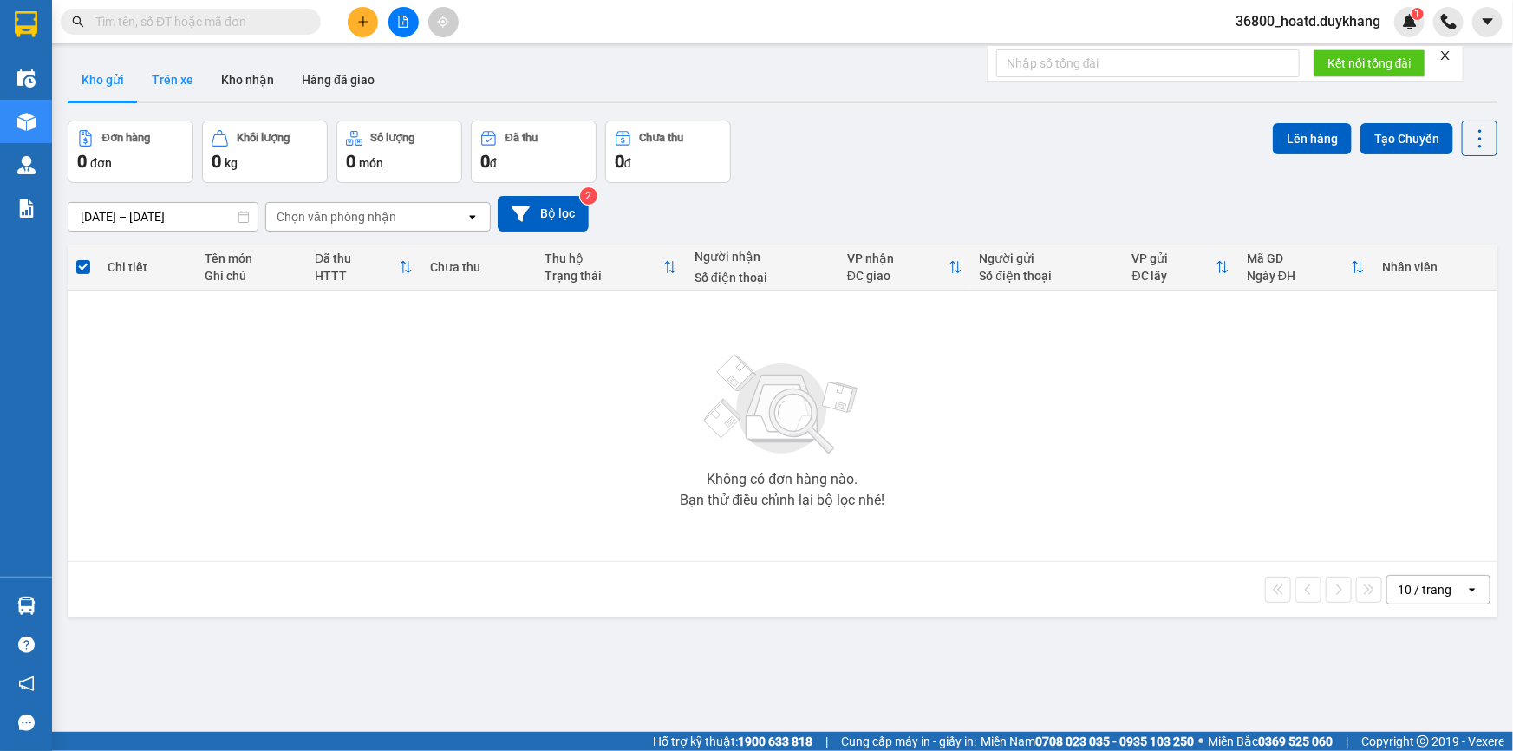
click at [165, 78] on button "Trên xe" at bounding box center [172, 80] width 69 height 42
